Goal: Transaction & Acquisition: Purchase product/service

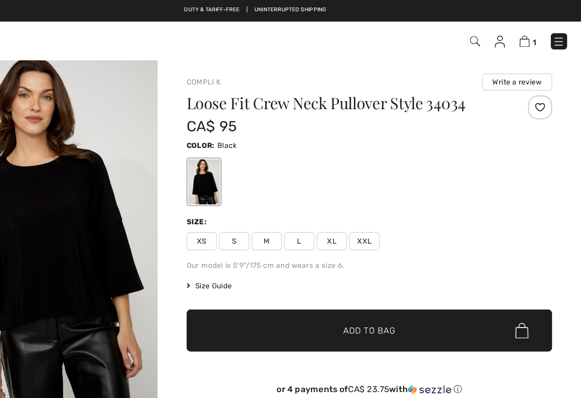
click at [556, 40] on img at bounding box center [561, 37] width 11 height 11
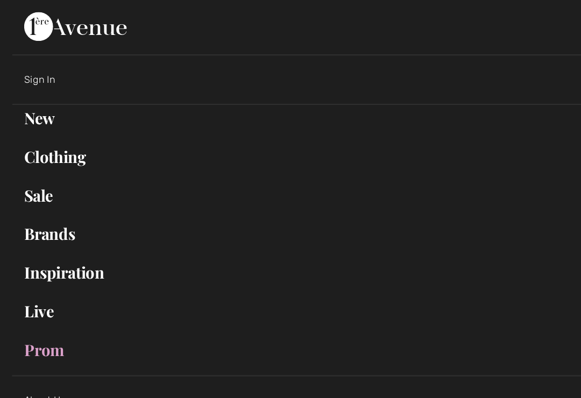
click at [30, 177] on link "Sale Toggle submenu" at bounding box center [291, 175] width 560 height 24
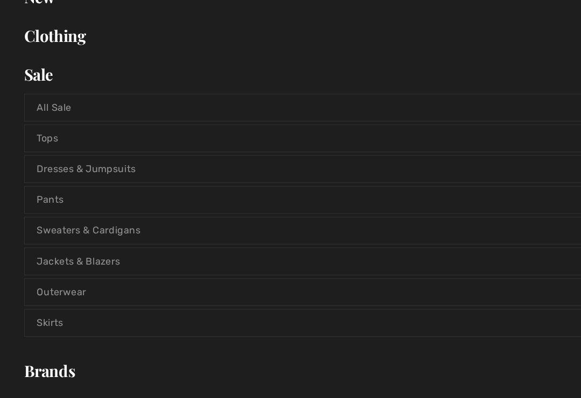
scroll to position [109, 0]
click at [38, 124] on link "Tops" at bounding box center [290, 123] width 537 height 24
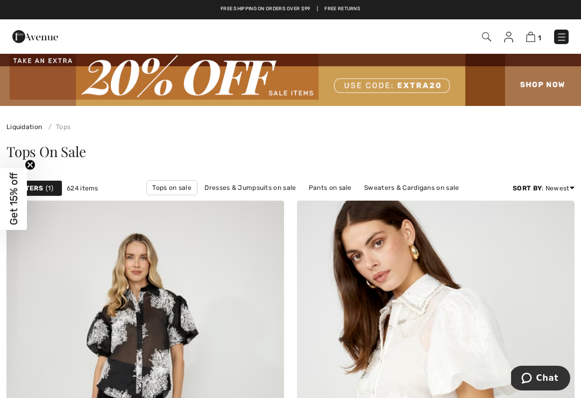
click at [534, 38] on img at bounding box center [531, 37] width 9 height 10
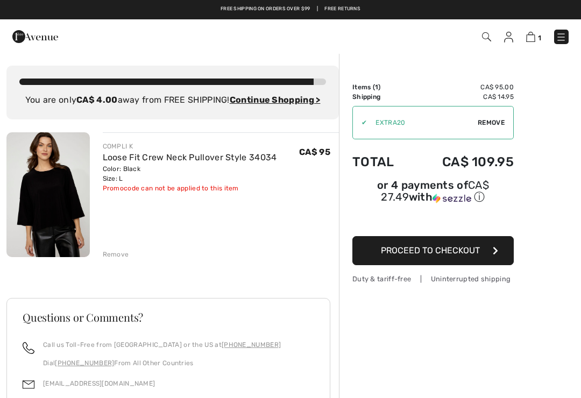
click at [500, 118] on span "Remove" at bounding box center [491, 123] width 27 height 10
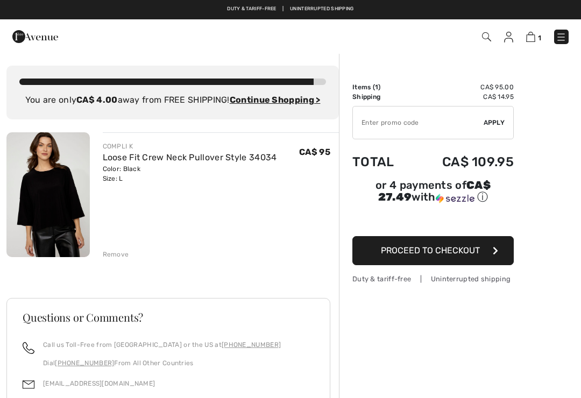
click at [499, 121] on span "Apply" at bounding box center [495, 123] width 22 height 10
click at [390, 124] on input "TEXT" at bounding box center [418, 123] width 131 height 32
type input "EXTRA20"
click at [490, 119] on span "Apply" at bounding box center [495, 123] width 22 height 10
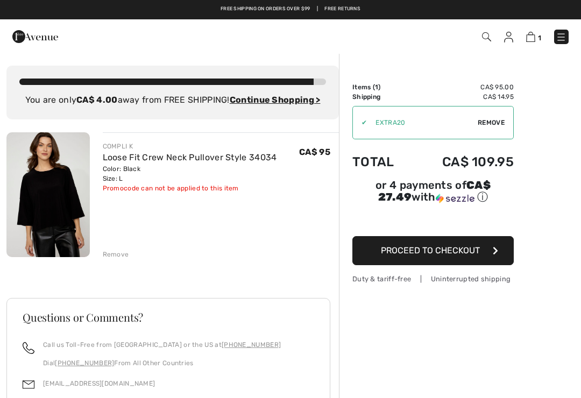
click at [566, 27] on div "1 Checkout" at bounding box center [410, 37] width 334 height 22
click at [563, 37] on img at bounding box center [561, 37] width 11 height 11
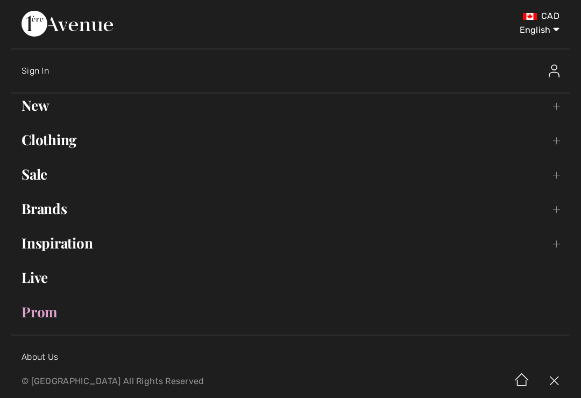
click at [37, 312] on link "Prom" at bounding box center [291, 312] width 560 height 24
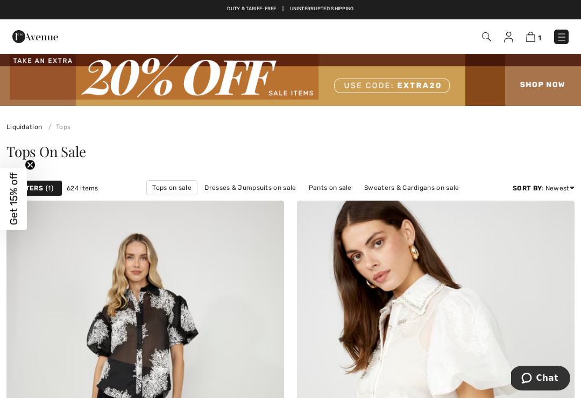
click at [534, 39] on img at bounding box center [531, 37] width 9 height 10
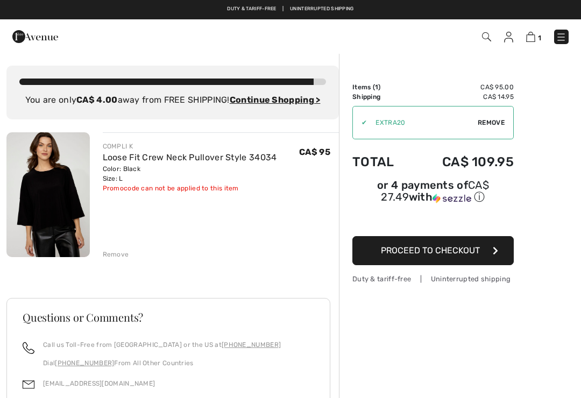
click at [442, 254] on span "Proceed to Checkout" at bounding box center [430, 251] width 99 height 10
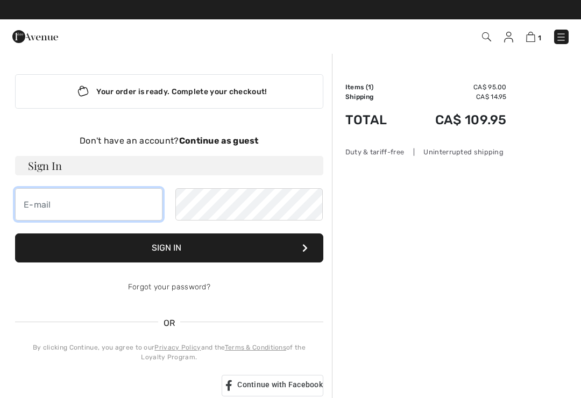
click at [20, 195] on input "email" at bounding box center [89, 204] width 148 height 32
type input "greenham_818@hotmail.com"
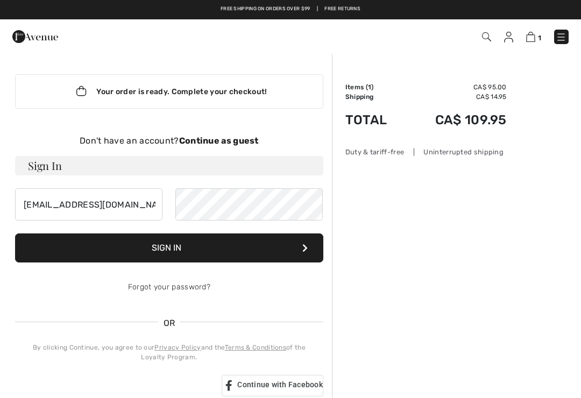
click at [227, 143] on strong "Continue as guest" at bounding box center [219, 141] width 80 height 10
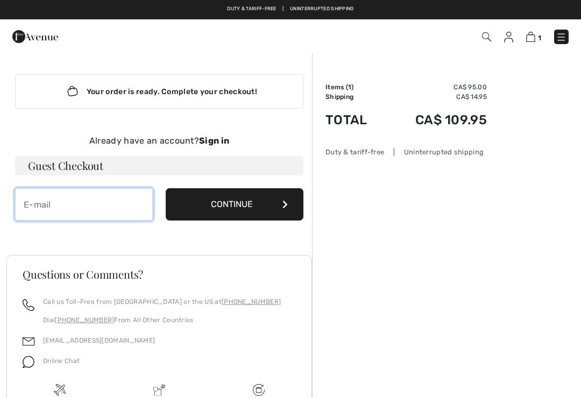
click at [58, 210] on input "email" at bounding box center [84, 204] width 138 height 32
type input "greenham_818@hitmail.com"
click at [235, 205] on button "Continue" at bounding box center [235, 204] width 138 height 32
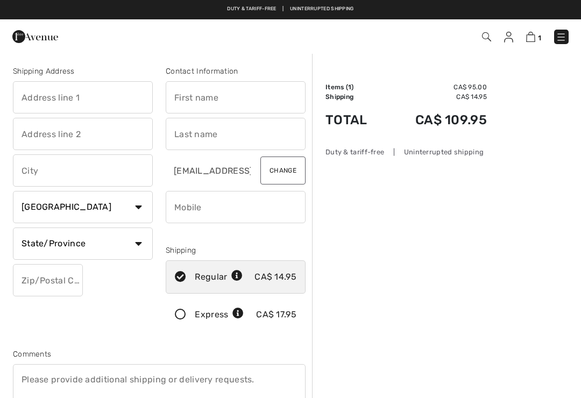
click at [69, 96] on input "text" at bounding box center [83, 97] width 140 height 32
type input "8741 Country RD 18"
click at [33, 168] on input "text" at bounding box center [83, 171] width 140 height 32
type input "Amherstburg"
click at [131, 211] on select "Country Canada United States Afghanistan Aland Islands Albania Algeria American…" at bounding box center [83, 207] width 140 height 32
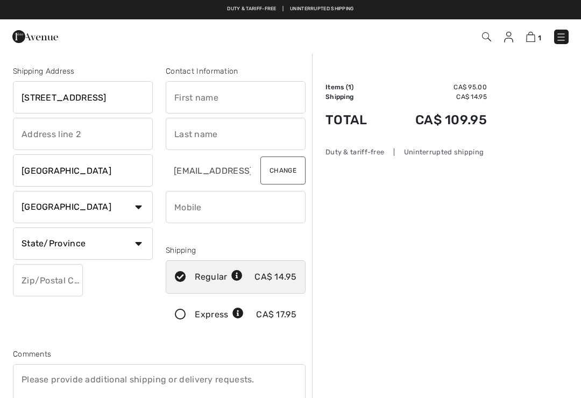
click at [138, 240] on select "State/Province Alberta British Columbia Manitoba New Brunswick Newfoundland and…" at bounding box center [83, 244] width 140 height 32
select select "ON"
click at [49, 272] on input "text" at bounding box center [48, 280] width 70 height 32
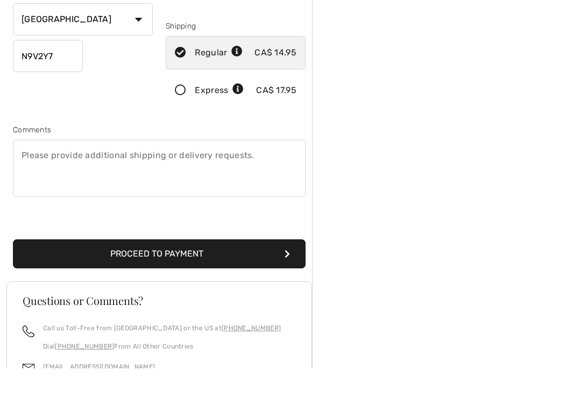
scroll to position [201, 0]
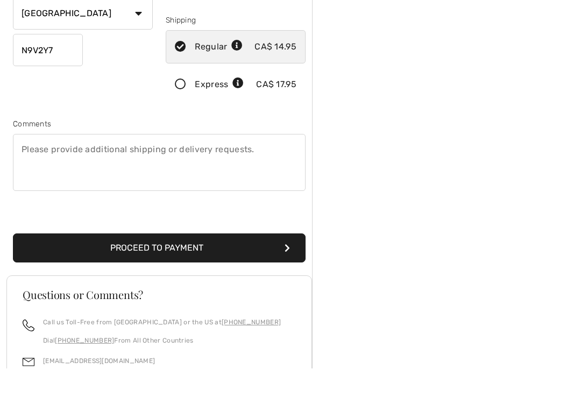
type input "N9V2Y7"
click at [183, 263] on button "Proceed to Payment" at bounding box center [159, 277] width 293 height 29
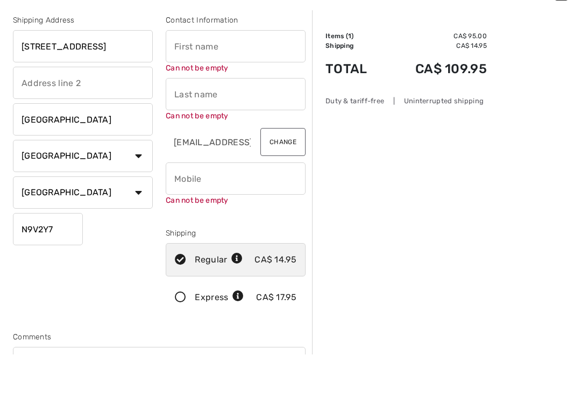
scroll to position [4, 0]
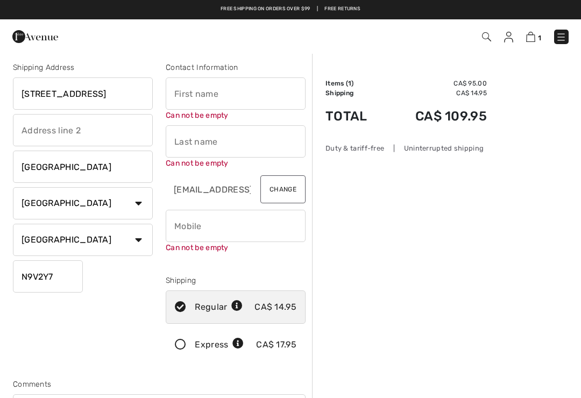
click at [190, 92] on input "text" at bounding box center [236, 94] width 140 height 32
type input "[PERSON_NAME]"
click at [208, 134] on input "text" at bounding box center [236, 141] width 140 height 32
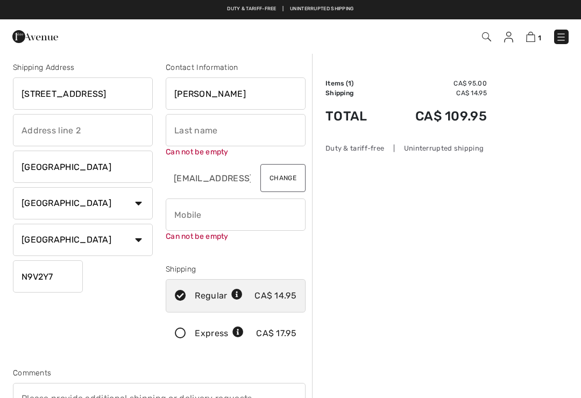
type input "g"
type input "Greenham"
click at [199, 215] on input "phone" at bounding box center [236, 215] width 140 height 32
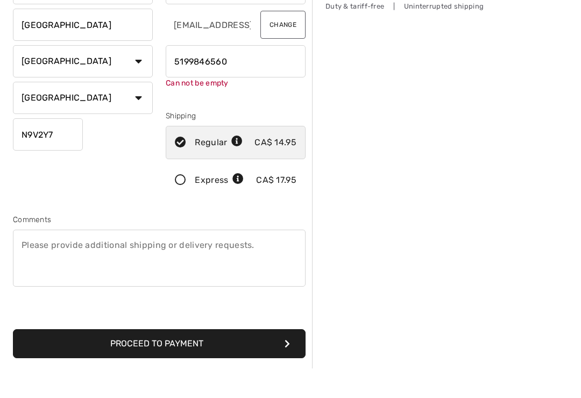
scroll to position [117, 0]
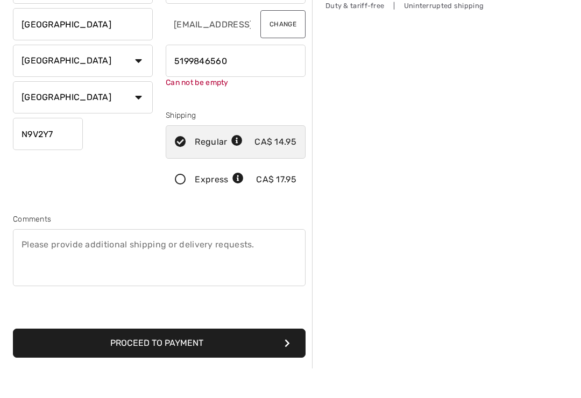
type input "5199846560"
click at [216, 359] on button "Proceed to Payment" at bounding box center [159, 373] width 293 height 29
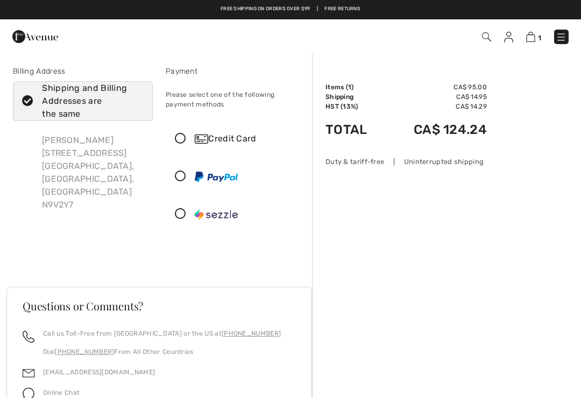
click at [173, 135] on icon at bounding box center [180, 139] width 29 height 11
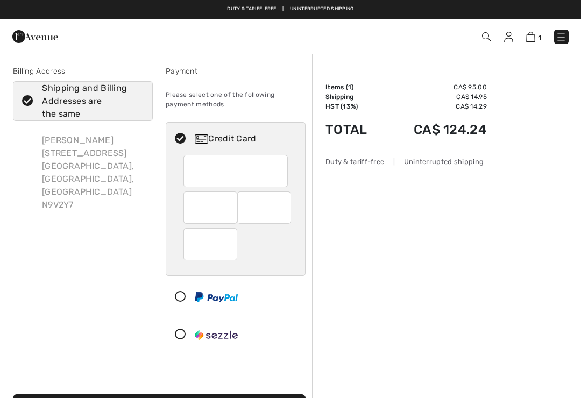
click at [191, 170] on div at bounding box center [236, 171] width 104 height 32
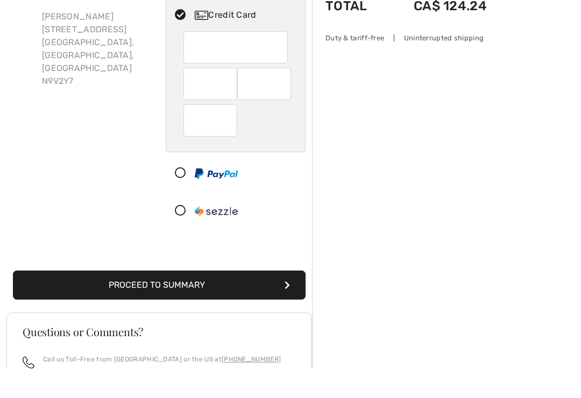
scroll to position [95, 0]
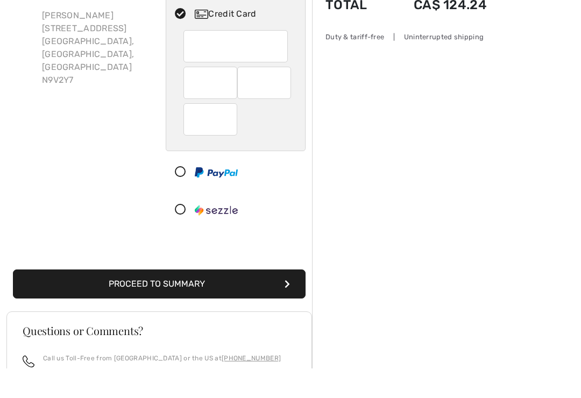
click at [219, 299] on button "Proceed to Summary" at bounding box center [159, 313] width 293 height 29
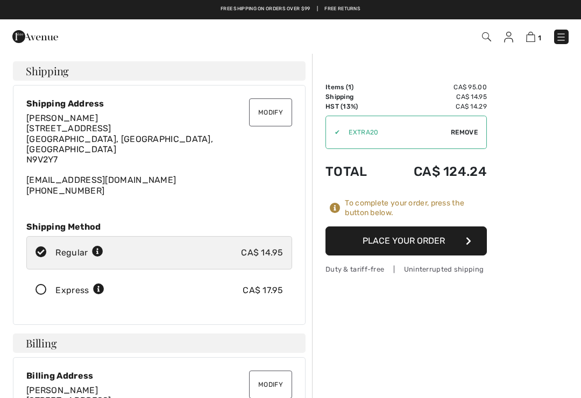
click at [153, 170] on div "Patsy Greenham 8741 Country Rd 18 Amherstburg, ON, CA N9V2Y7 greenham_818@hitma…" at bounding box center [159, 154] width 266 height 83
click at [170, 171] on div "Patsy Greenham 8741 Country Rd 18 Amherstburg, ON, CA N9V2Y7 greenham_818@hitma…" at bounding box center [159, 154] width 266 height 83
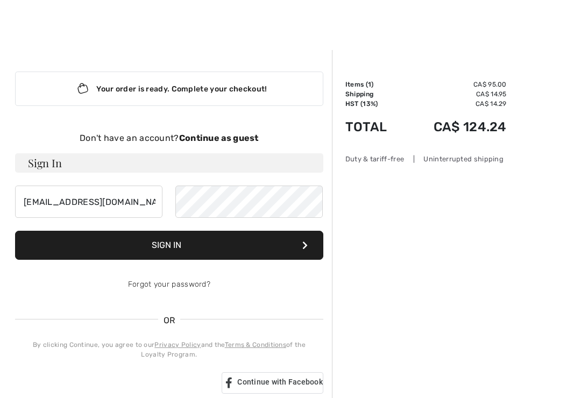
scroll to position [3, 0]
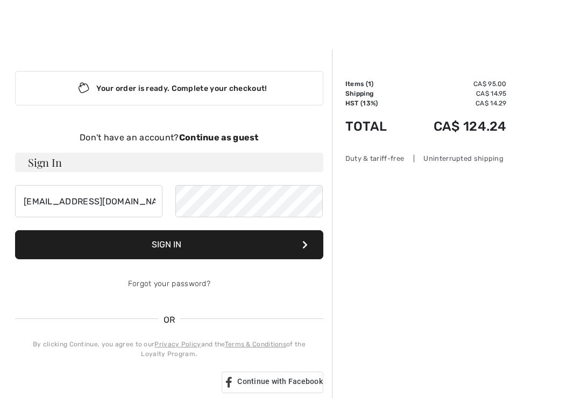
click at [218, 137] on strong "Continue as guest" at bounding box center [219, 137] width 80 height 10
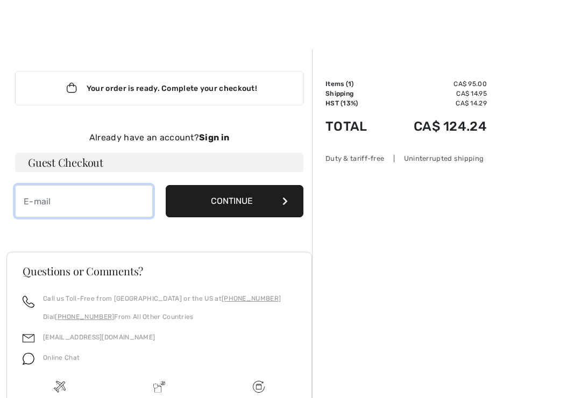
click at [28, 207] on input "email" at bounding box center [84, 201] width 138 height 32
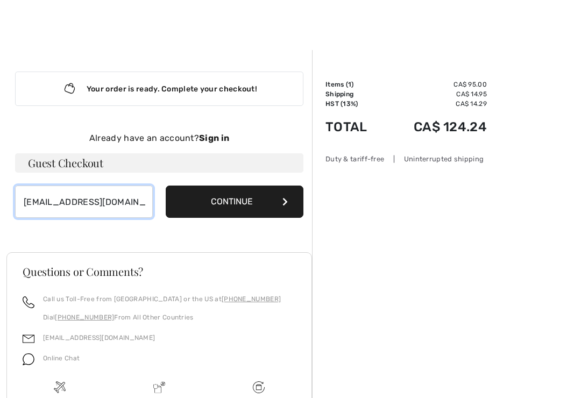
type input "greenham_818@hotmail.com"
click at [238, 199] on button "Continue" at bounding box center [235, 202] width 138 height 32
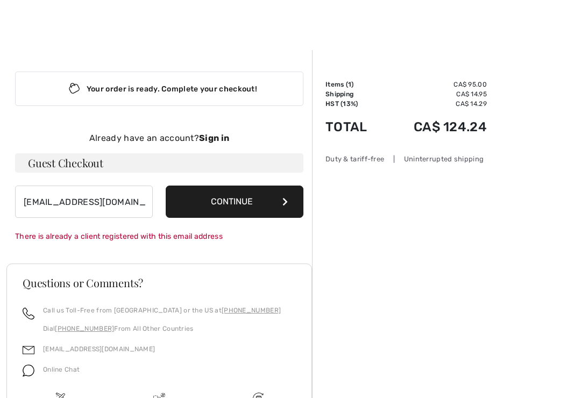
scroll to position [3, 0]
click at [246, 199] on button "Continue" at bounding box center [235, 201] width 138 height 32
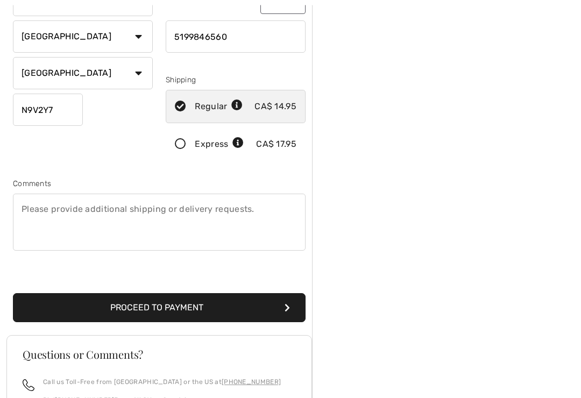
scroll to position [171, 0]
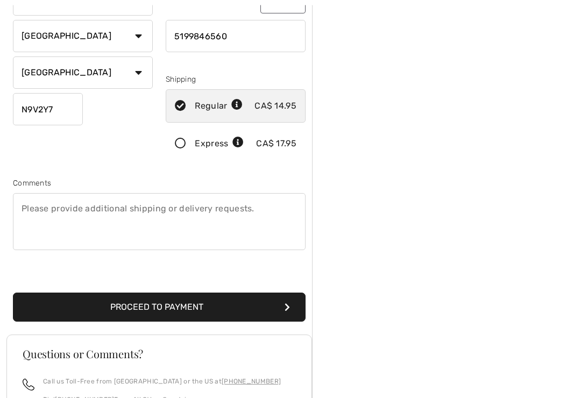
click at [97, 300] on button "Proceed to Payment" at bounding box center [159, 307] width 293 height 29
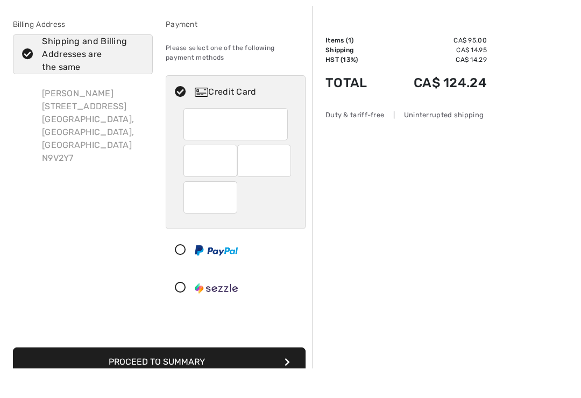
scroll to position [21, 0]
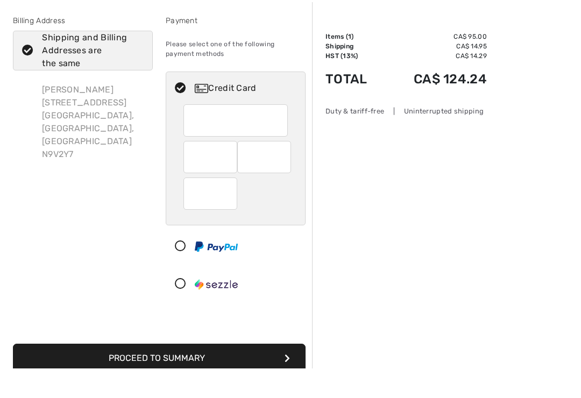
click at [165, 374] on button "Proceed to Summary" at bounding box center [159, 388] width 293 height 29
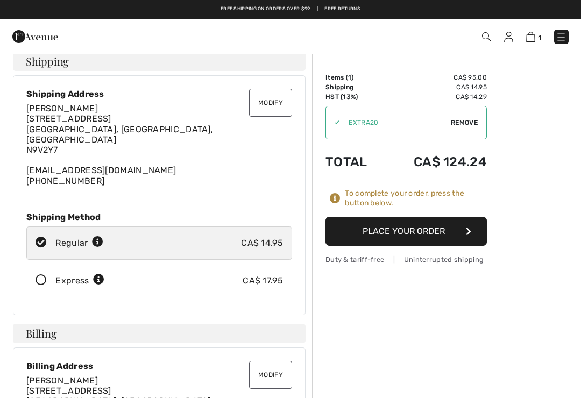
scroll to position [8, 0]
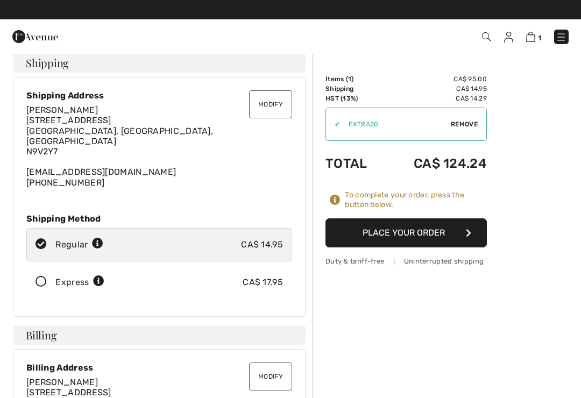
click at [268, 107] on button "Modify" at bounding box center [270, 104] width 43 height 28
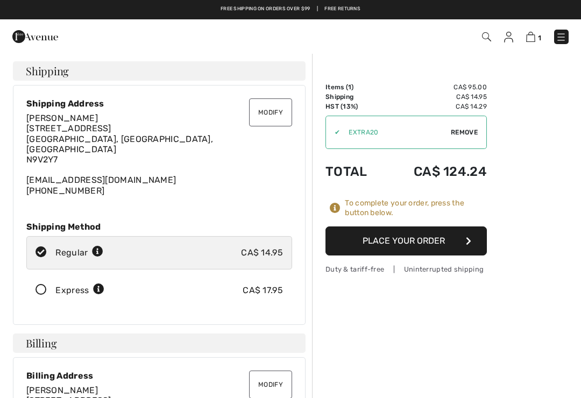
click at [383, 234] on button "Place Your Order" at bounding box center [407, 241] width 162 height 29
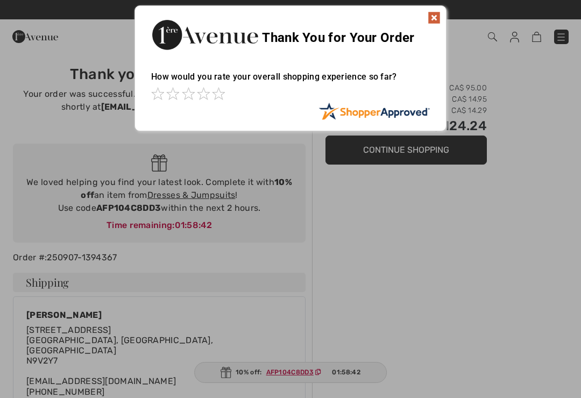
click at [431, 13] on img at bounding box center [434, 17] width 13 height 13
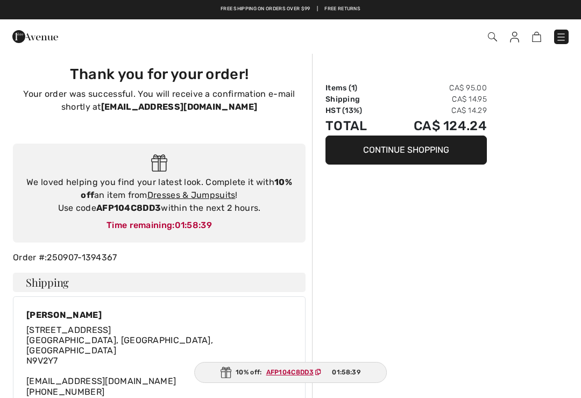
click at [513, 38] on img at bounding box center [514, 37] width 9 height 11
